Goal: Task Accomplishment & Management: Complete application form

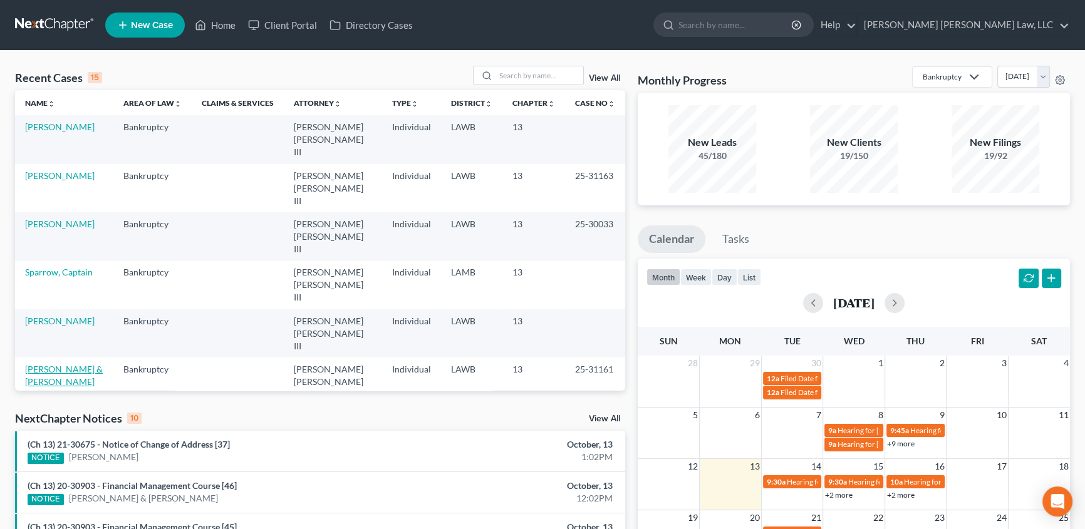
click at [60, 364] on link "[PERSON_NAME] & [PERSON_NAME]" at bounding box center [64, 375] width 78 height 23
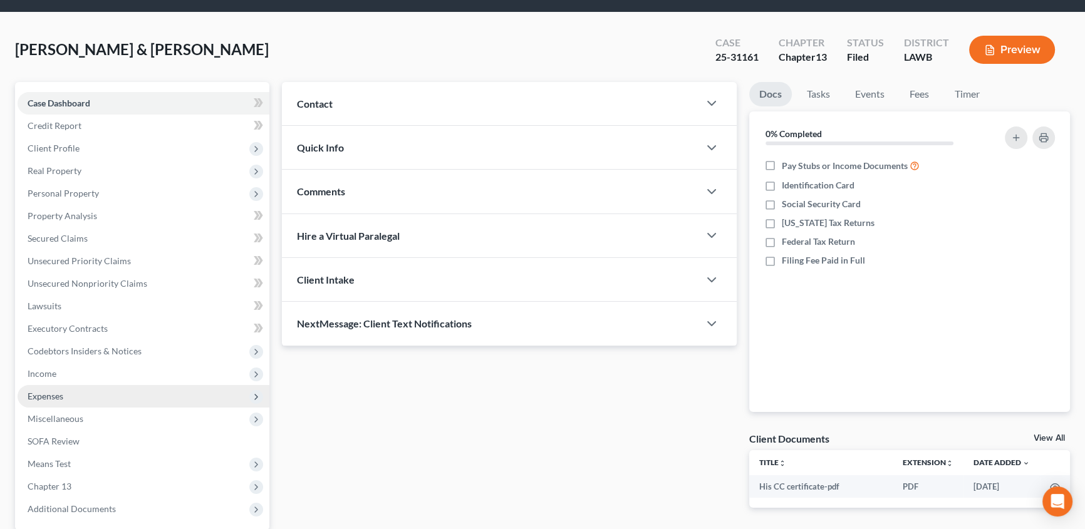
scroll to position [56, 0]
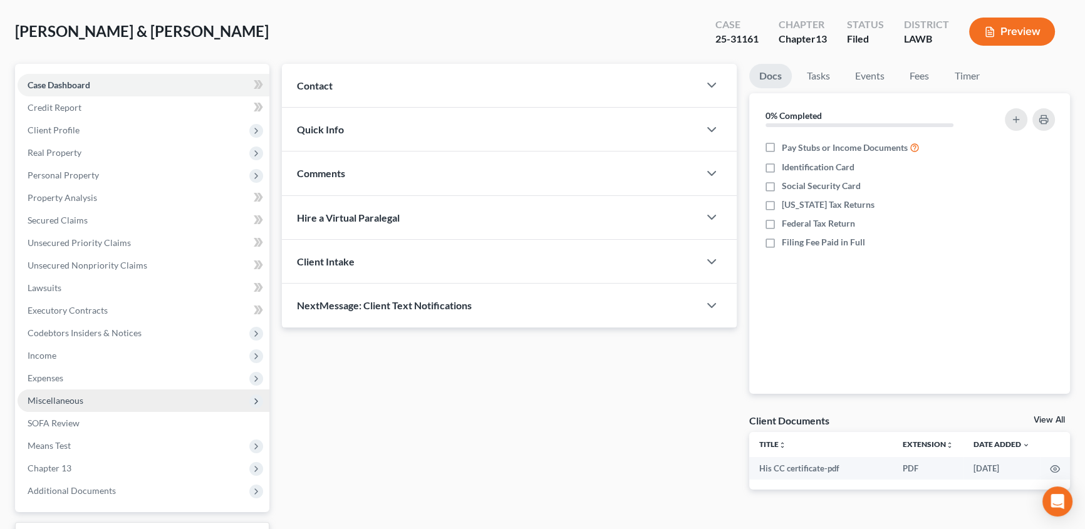
click at [71, 403] on span "Miscellaneous" at bounding box center [56, 400] width 56 height 11
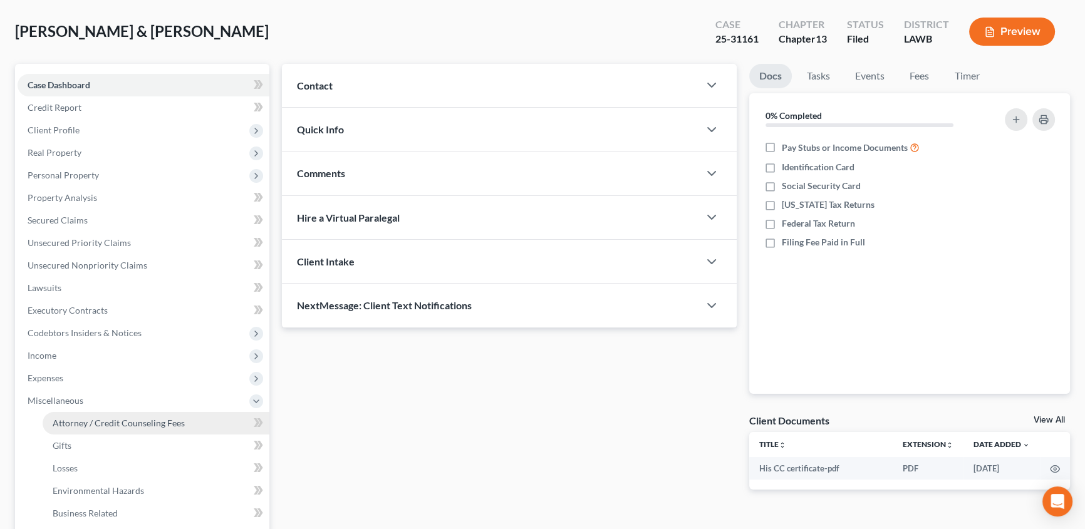
click at [122, 421] on span "Attorney / Credit Counseling Fees" at bounding box center [119, 423] width 132 height 11
select select "1"
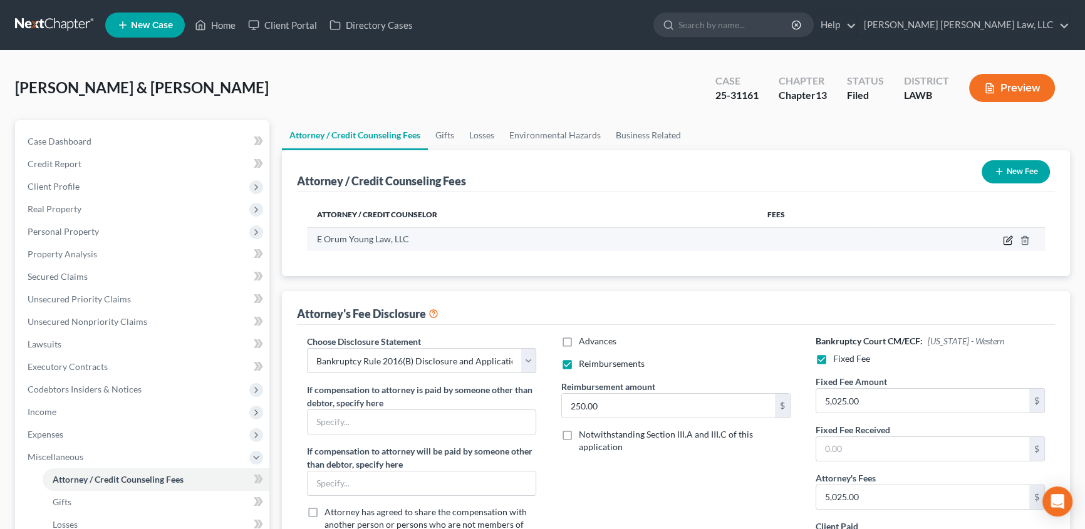
click at [1008, 239] on icon "button" at bounding box center [1008, 240] width 10 height 10
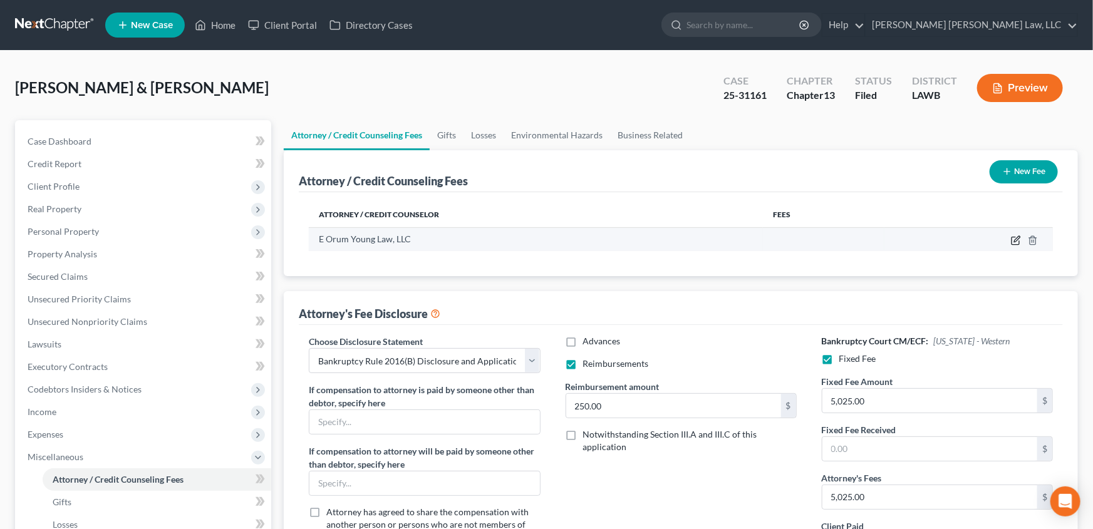
select select "19"
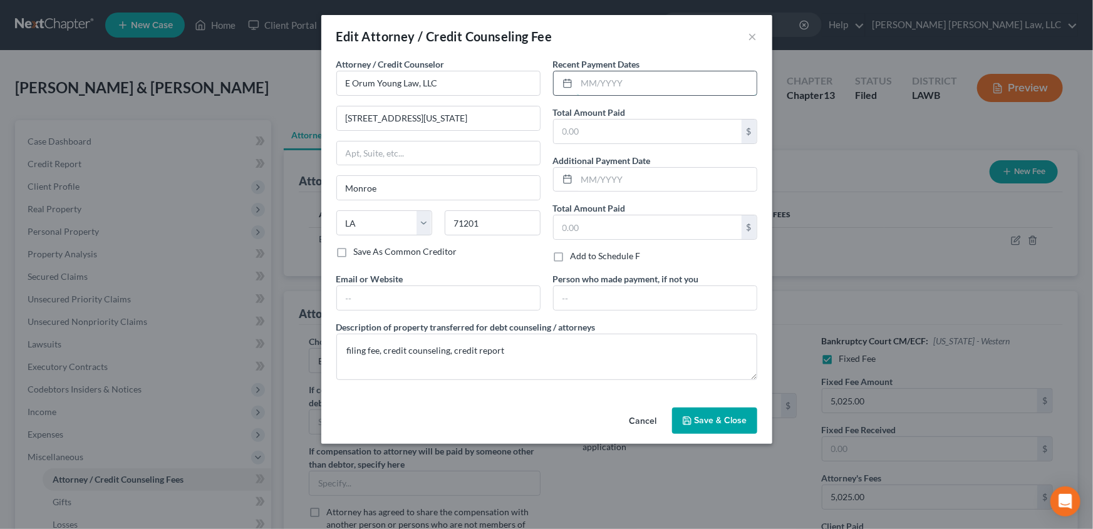
click at [601, 82] on input "text" at bounding box center [667, 83] width 180 height 24
type input "[DATE]"
click at [597, 131] on input "text" at bounding box center [648, 132] width 188 height 24
type input "365.00"
drag, startPoint x: 519, startPoint y: 352, endPoint x: 739, endPoint y: 462, distance: 245.9
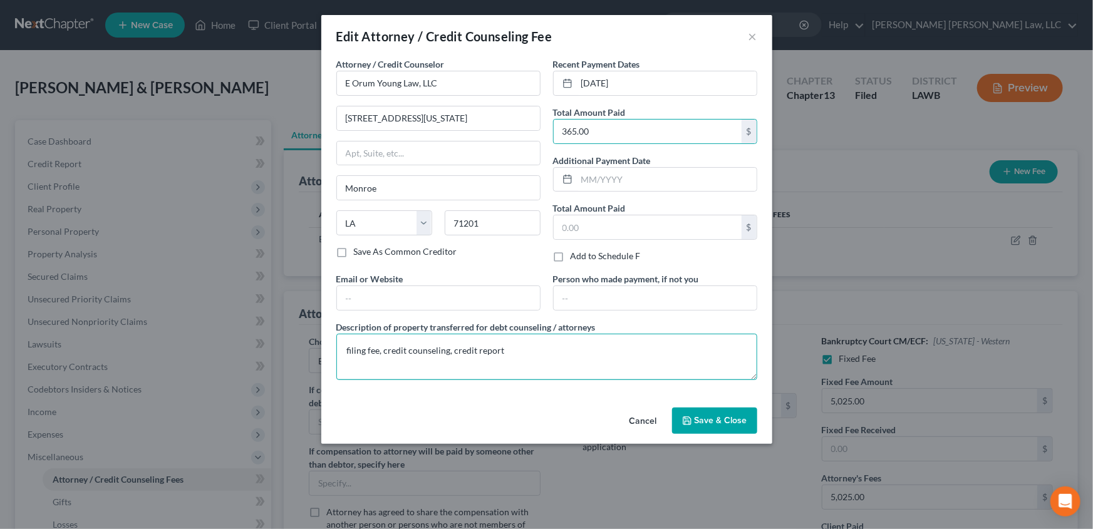
click at [519, 352] on textarea "filing fee, credit counseling, credit report" at bounding box center [546, 357] width 421 height 46
drag, startPoint x: 719, startPoint y: 422, endPoint x: 271, endPoint y: 314, distance: 461.1
click at [719, 421] on span "Save & Close" at bounding box center [720, 420] width 53 height 11
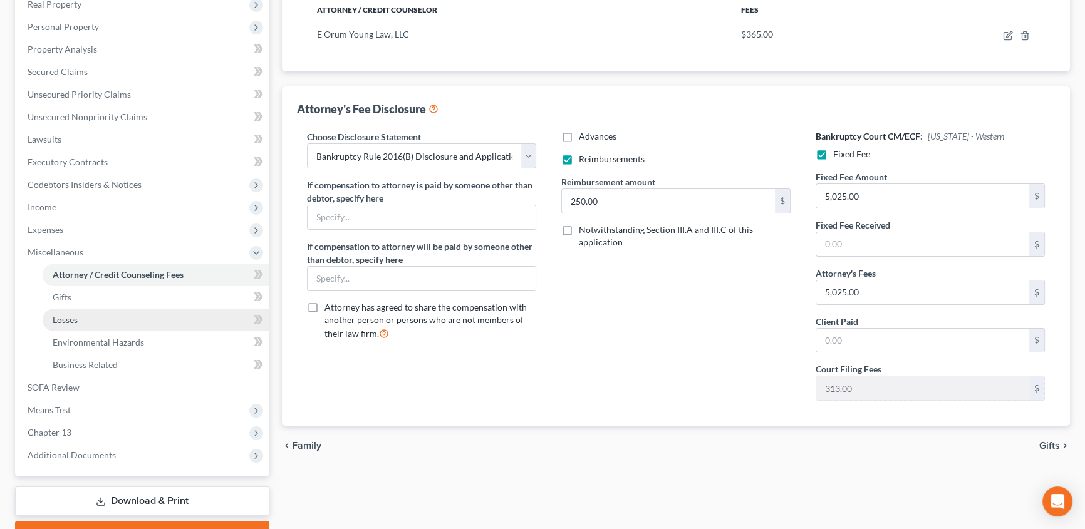
scroll to position [227, 0]
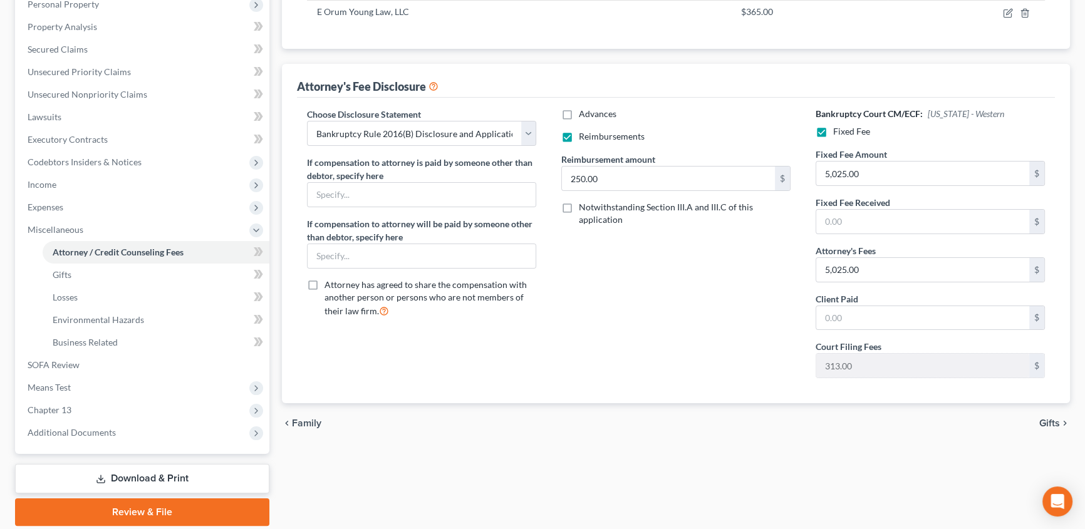
click at [194, 482] on link "Download & Print" at bounding box center [142, 478] width 254 height 29
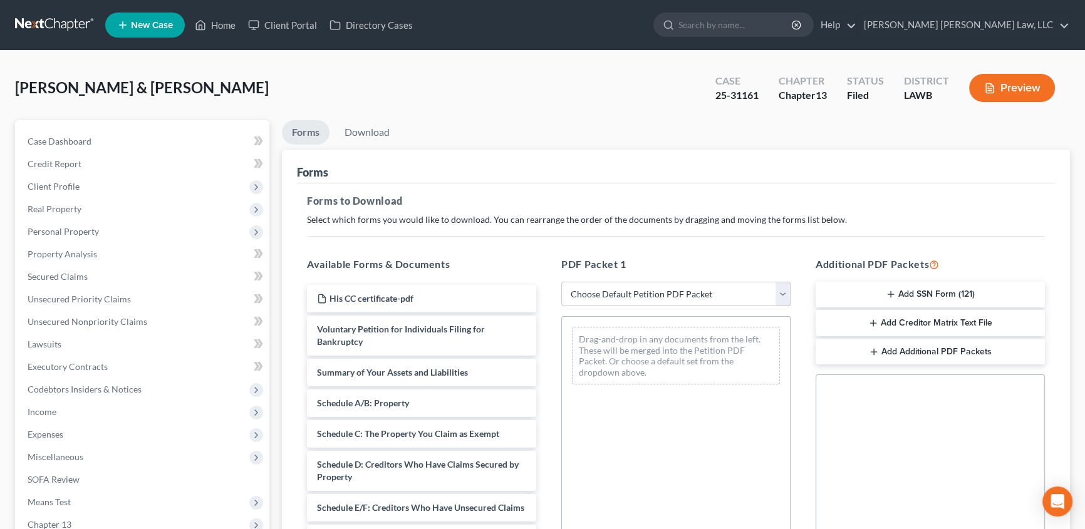
click at [647, 297] on select "Choose Default Petition PDF Packet Complete Bankruptcy Petition (all forms and …" at bounding box center [675, 294] width 229 height 25
select select "2"
click at [561, 282] on select "Choose Default Petition PDF Packet Complete Bankruptcy Petition (all forms and …" at bounding box center [675, 294] width 229 height 25
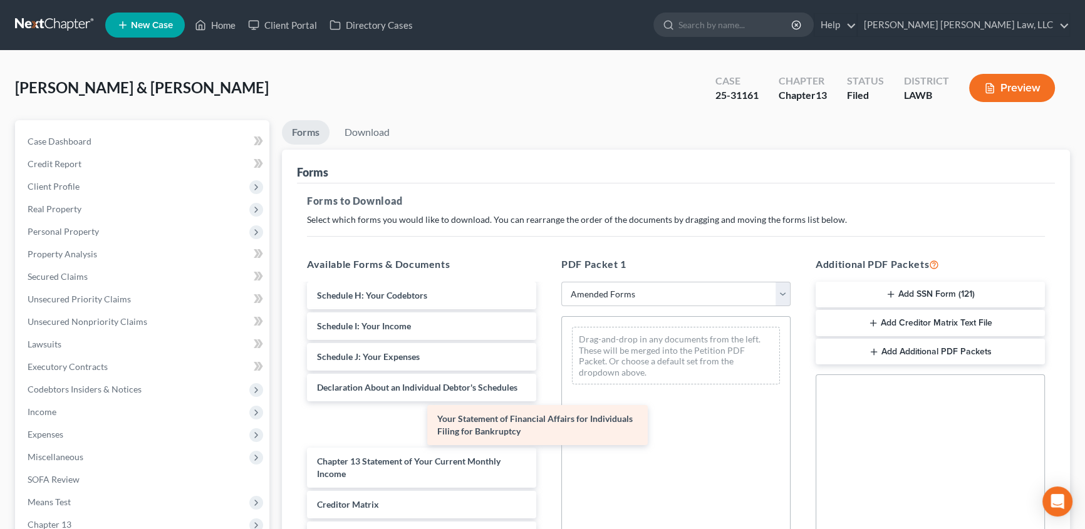
scroll to position [237, 0]
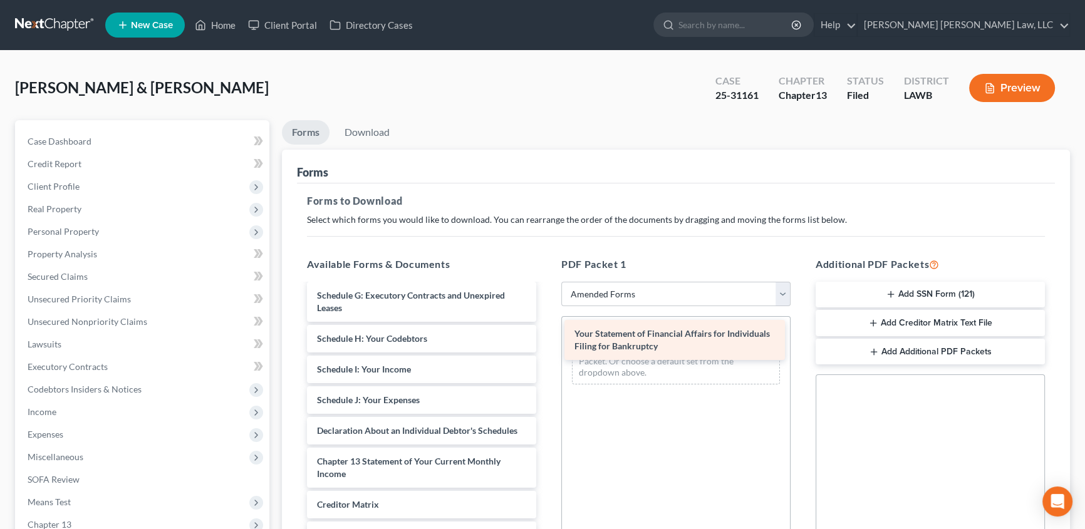
drag, startPoint x: 341, startPoint y: 421, endPoint x: 594, endPoint y: 338, distance: 266.5
click at [546, 338] on div "Your Statement of Financial Affairs for Individuals Filing for Bankruptcy Volun…" at bounding box center [421, 348] width 249 height 550
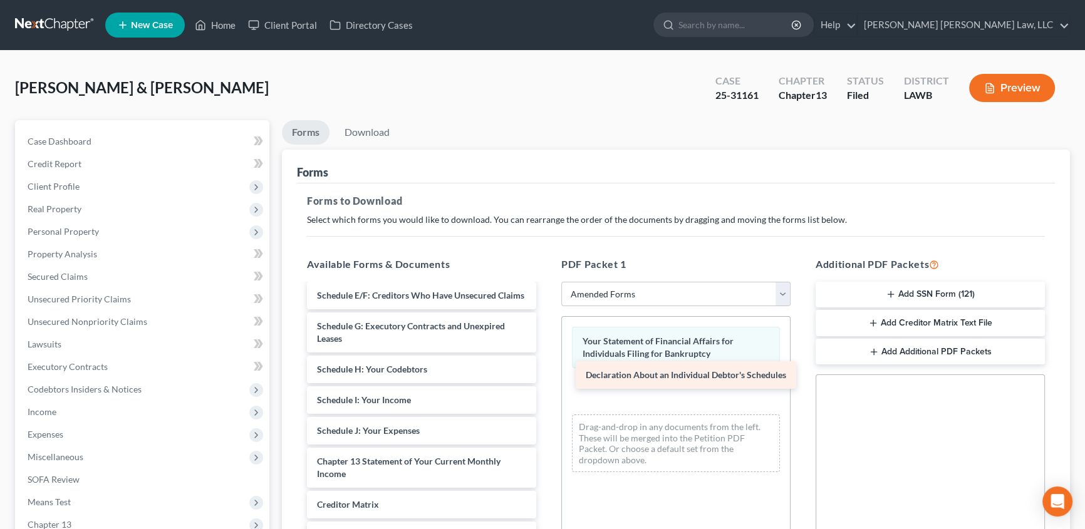
scroll to position [194, 0]
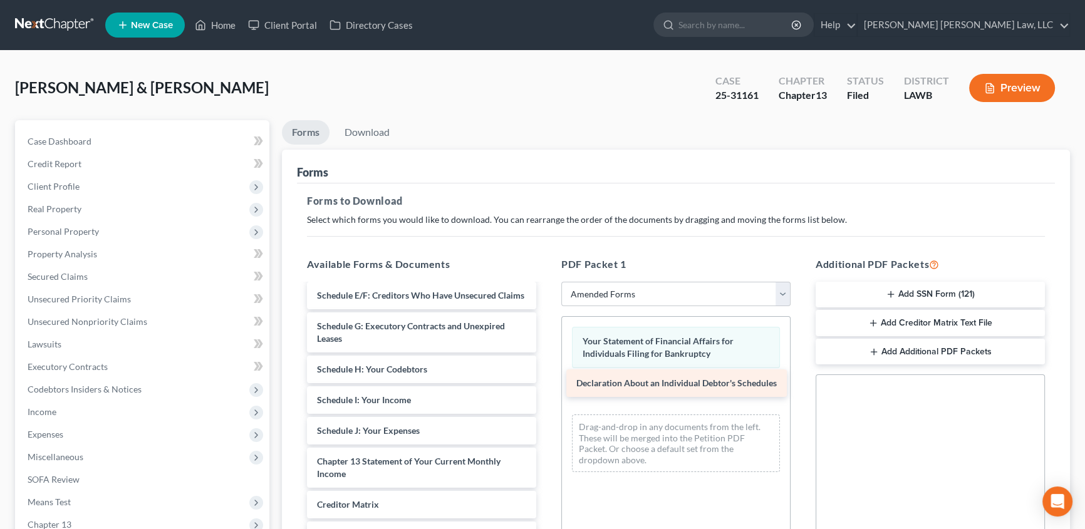
drag, startPoint x: 334, startPoint y: 422, endPoint x: 593, endPoint y: 388, distance: 261.4
click at [546, 388] on div "Declaration About an Individual Debtor's Schedules Voluntary Petition for Indiv…" at bounding box center [421, 363] width 249 height 520
click at [367, 128] on link "Download" at bounding box center [366, 132] width 65 height 24
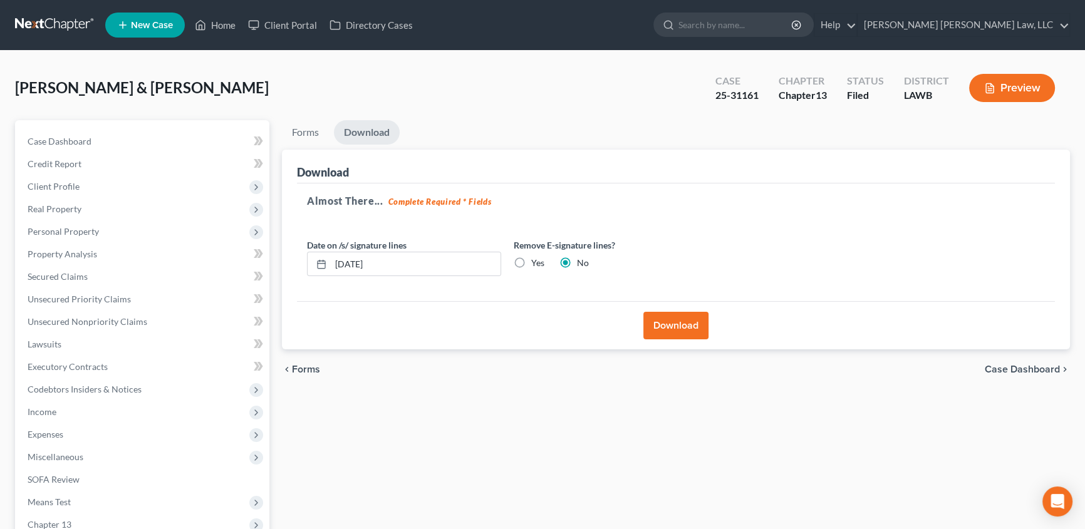
click at [679, 326] on button "Download" at bounding box center [675, 326] width 65 height 28
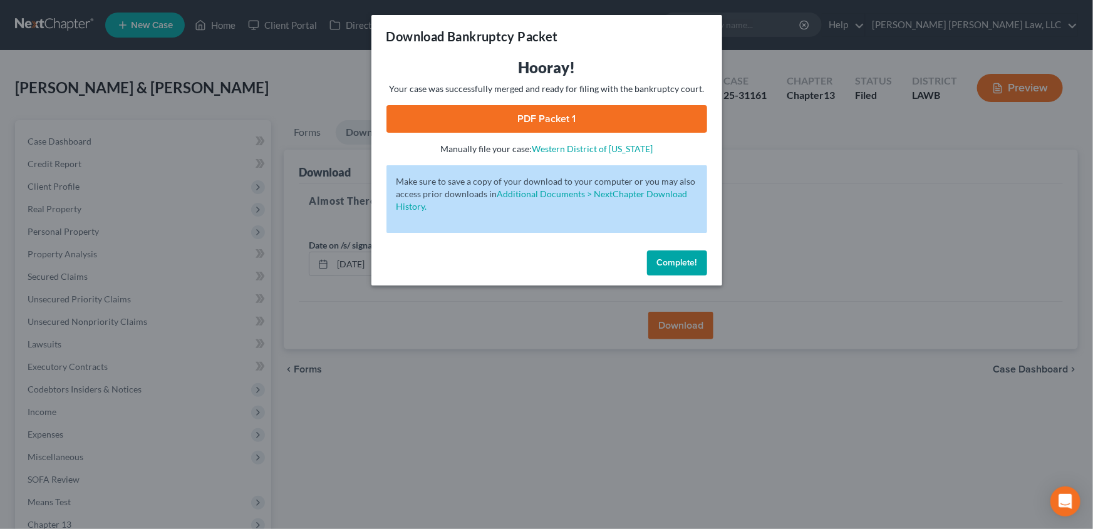
click at [557, 121] on link "PDF Packet 1" at bounding box center [546, 119] width 321 height 28
drag, startPoint x: 661, startPoint y: 261, endPoint x: 126, endPoint y: 202, distance: 538.1
click at [662, 261] on span "Complete!" at bounding box center [677, 262] width 40 height 11
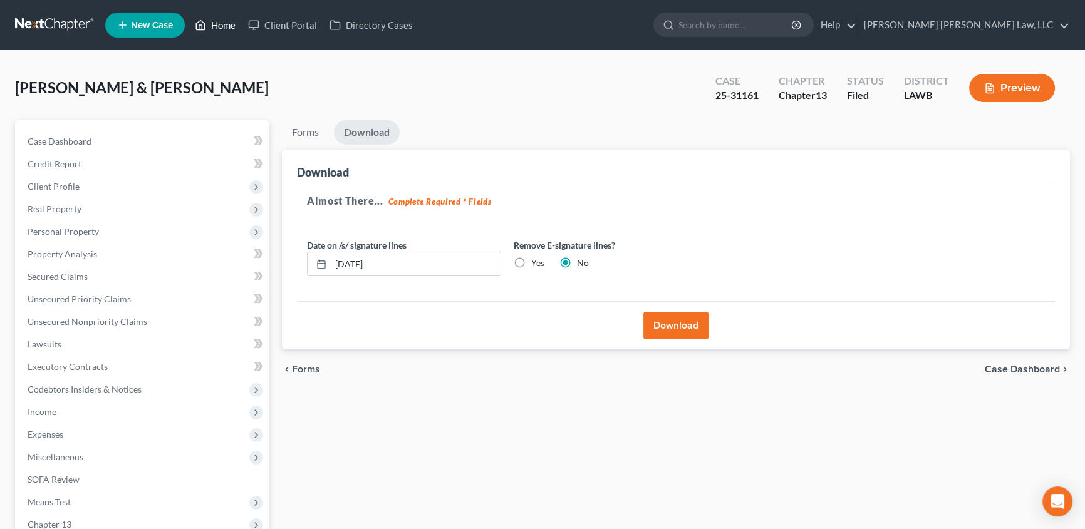
click at [229, 30] on link "Home" at bounding box center [214, 25] width 53 height 23
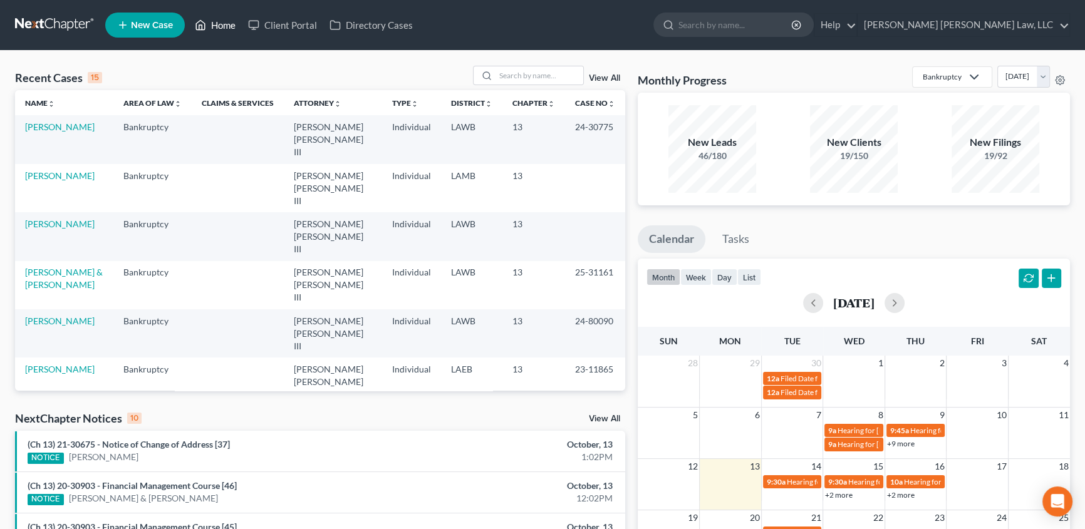
click at [218, 18] on link "Home" at bounding box center [214, 25] width 53 height 23
